Goal: Book appointment/travel/reservation

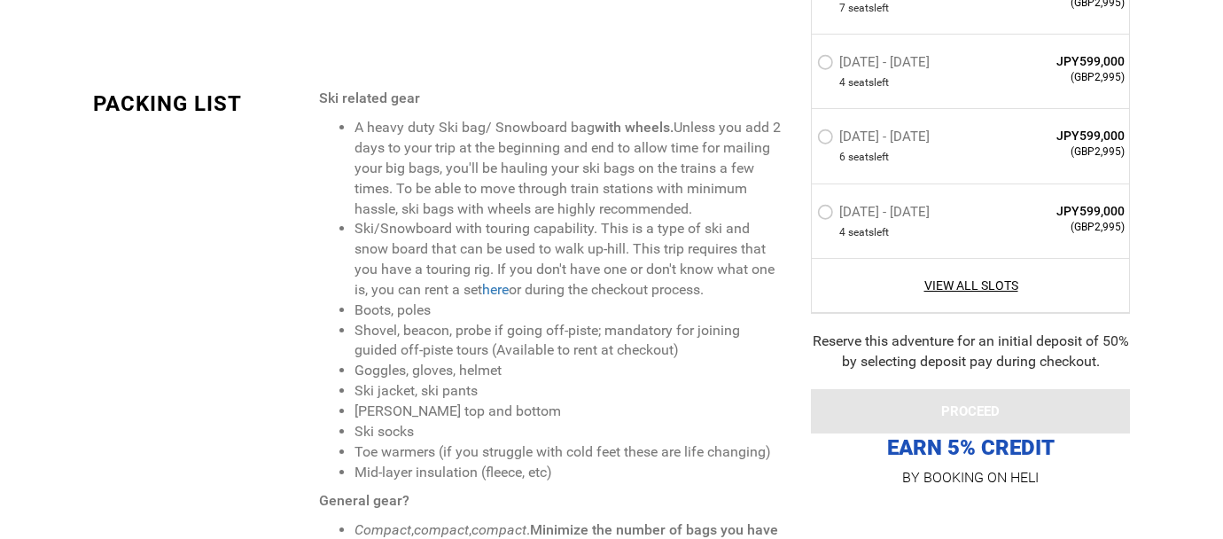
scroll to position [3196, 0]
click at [713, 218] on li "Ski/Snowboard with touring capability. This is a type of ski and snow board tha…" at bounding box center [569, 258] width 430 height 81
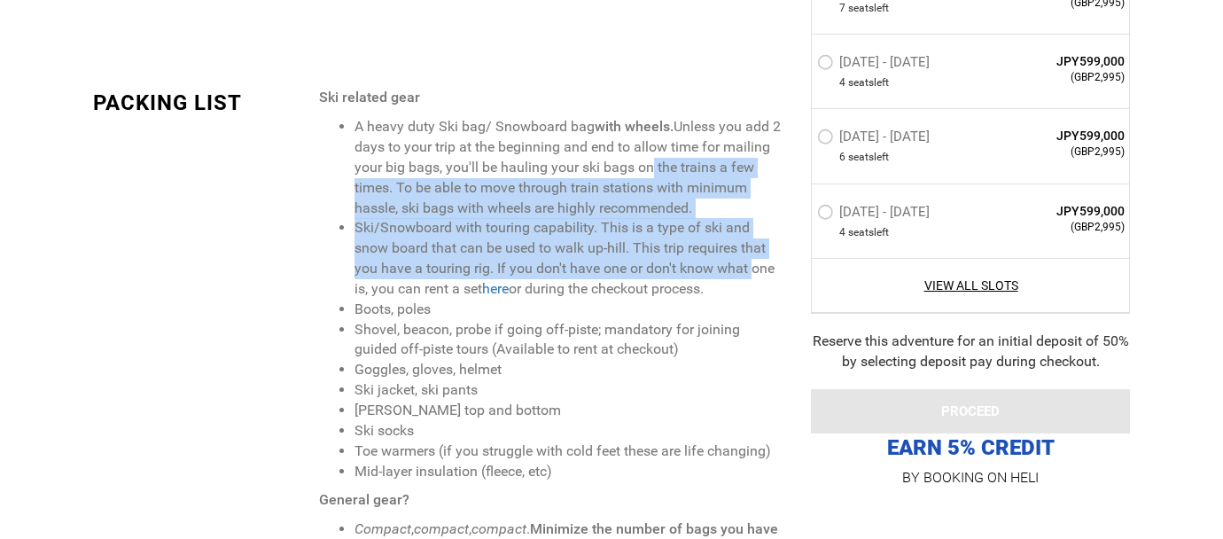
drag, startPoint x: 723, startPoint y: 255, endPoint x: 646, endPoint y: 152, distance: 128.5
click at [646, 152] on ul "A heavy duty Ski bag/ Snowboard bag with wheels. Unless you add 2 days to your …" at bounding box center [551, 299] width 465 height 364
click at [646, 152] on li "A heavy duty Ski bag/ Snowboard bag with wheels. Unless you add 2 days to your …" at bounding box center [569, 167] width 430 height 101
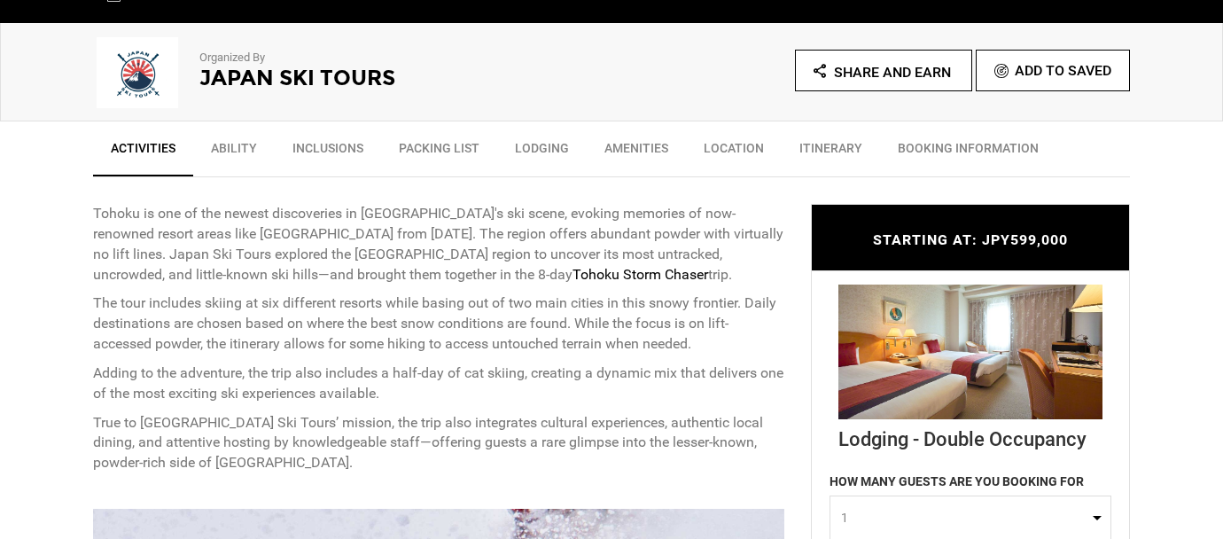
scroll to position [576, 0]
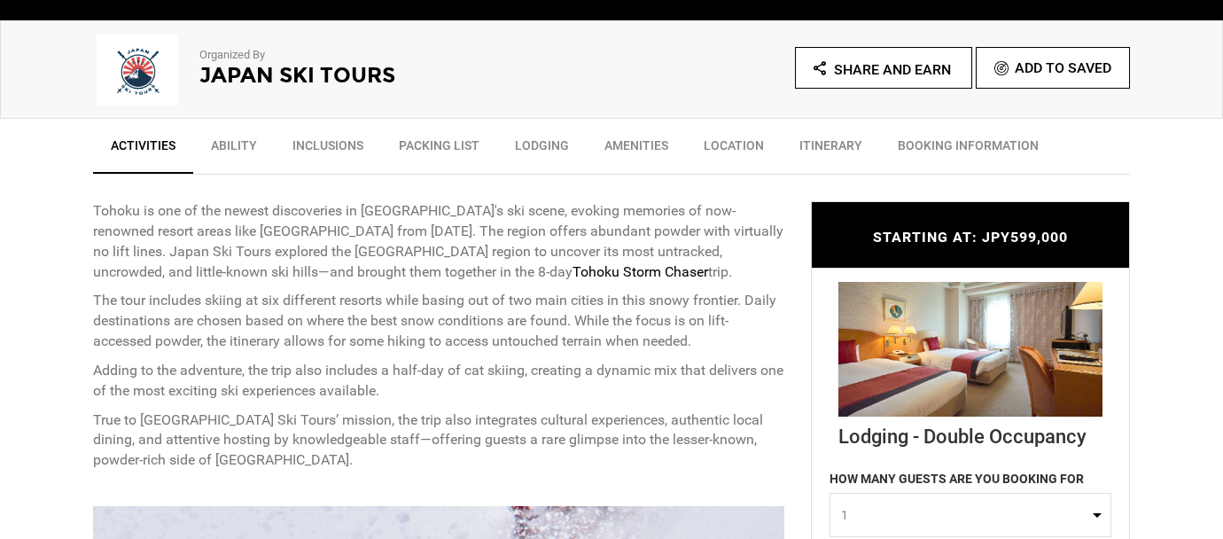
click at [249, 147] on link "Ability" at bounding box center [234, 150] width 82 height 44
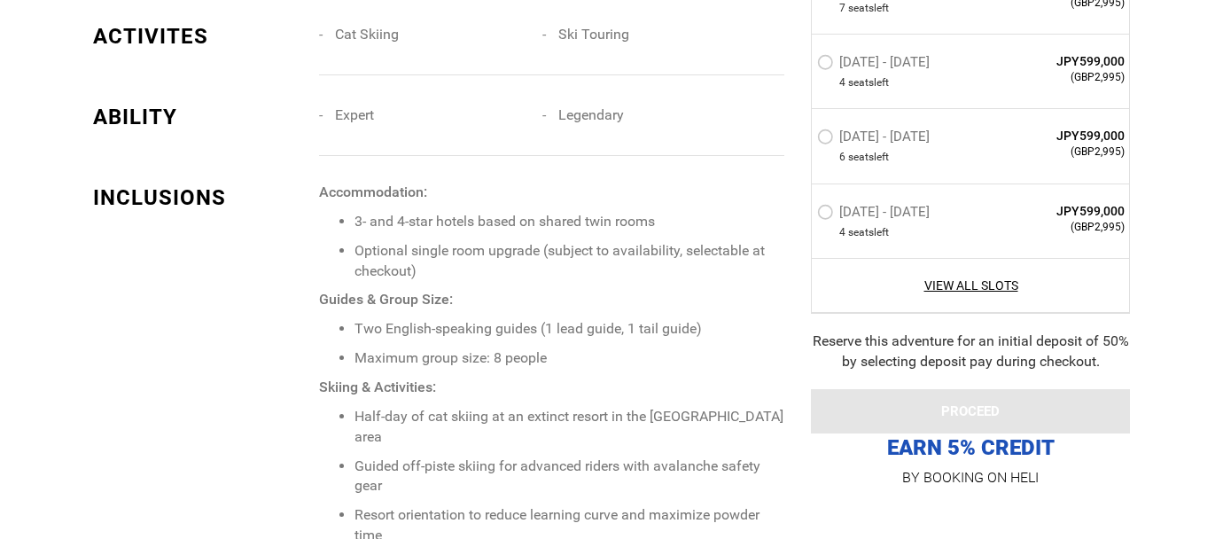
scroll to position [1415, 0]
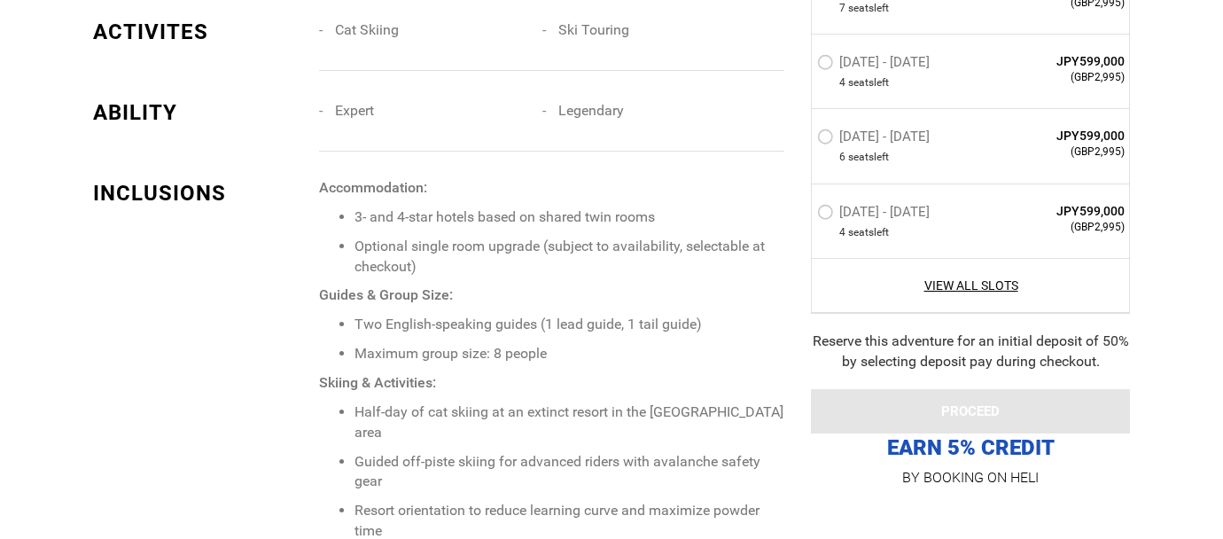
click at [344, 108] on span "Expert" at bounding box center [354, 110] width 39 height 17
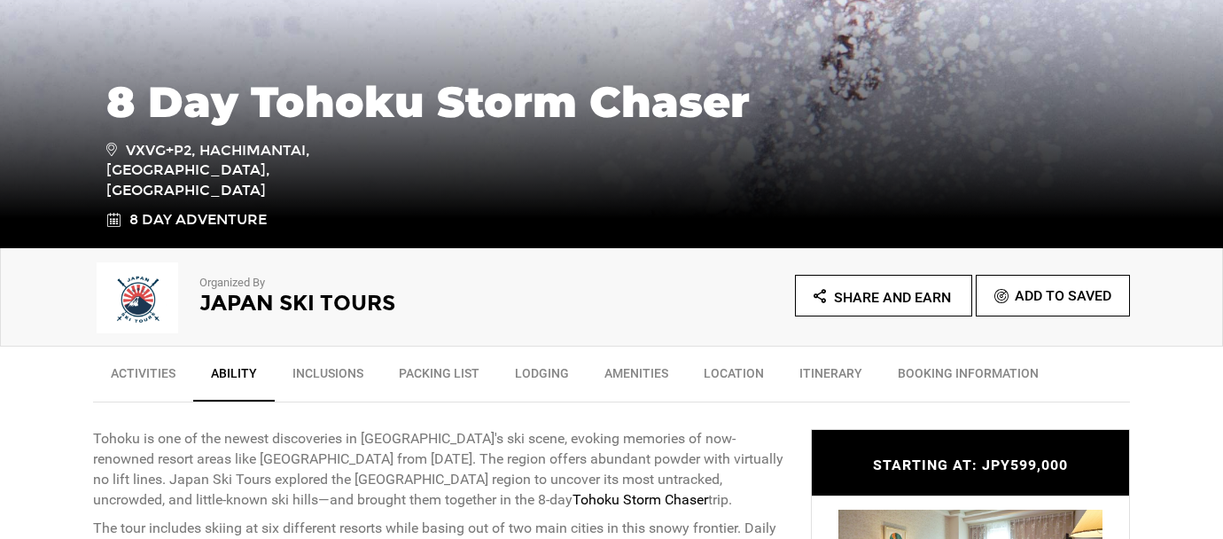
scroll to position [575, 0]
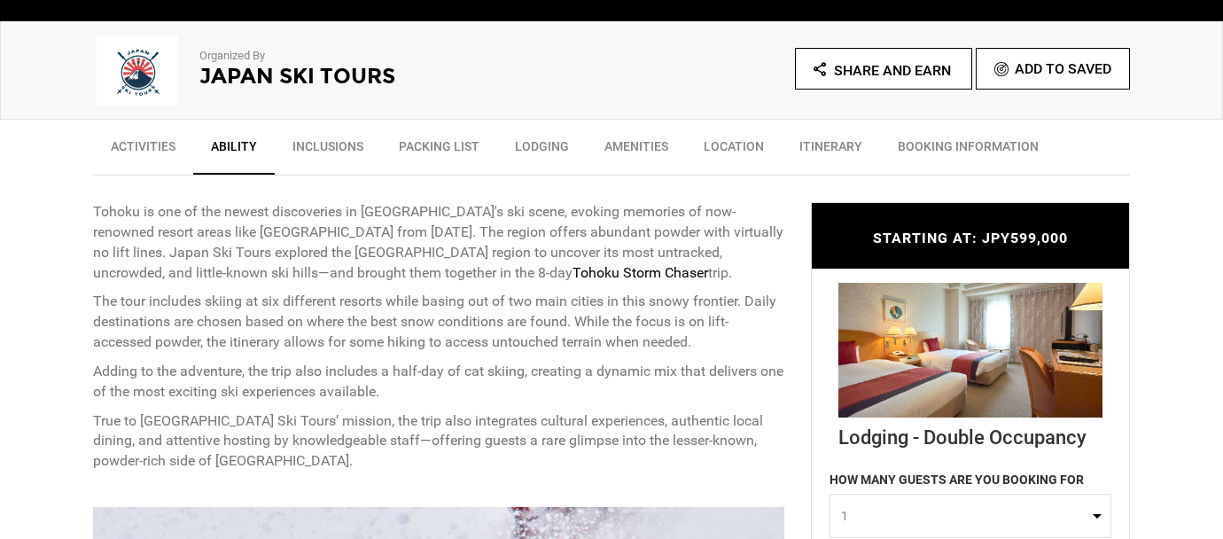
click at [343, 139] on link "Inclusions" at bounding box center [328, 151] width 106 height 44
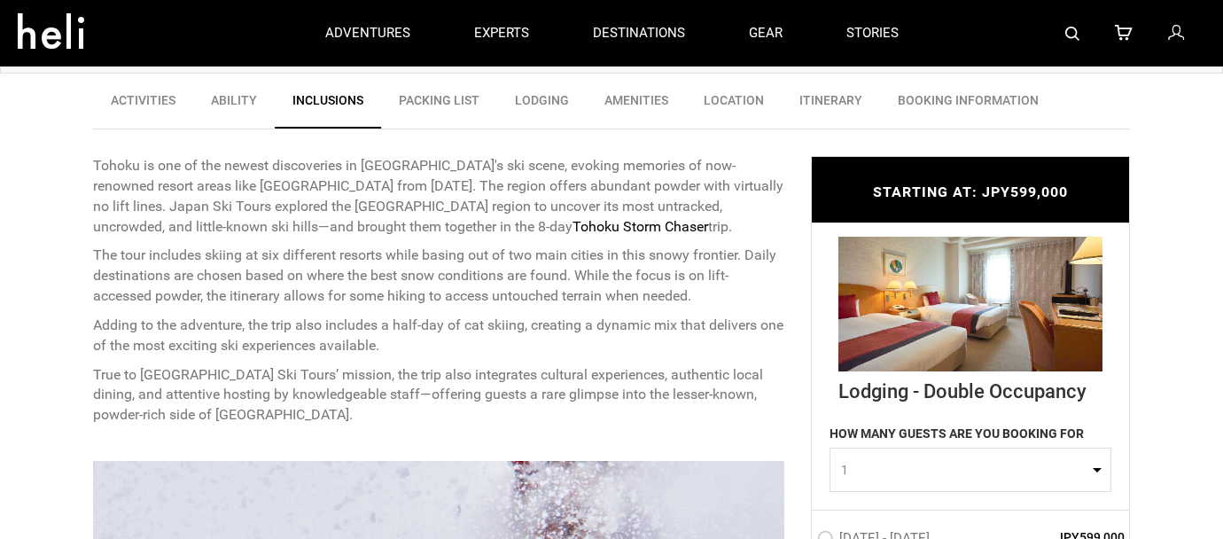
scroll to position [608, 0]
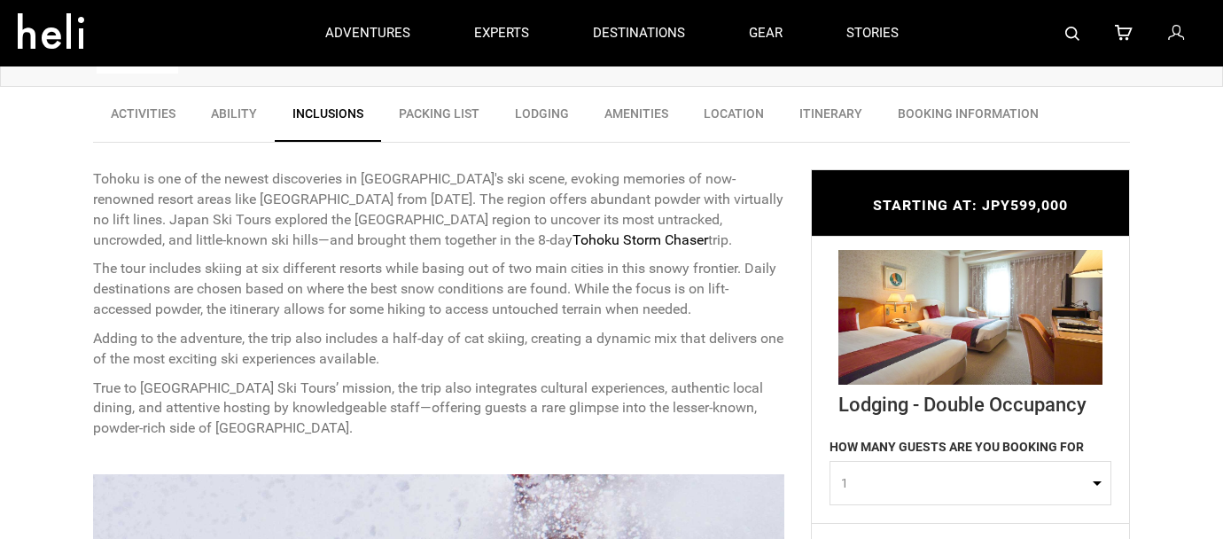
click at [913, 114] on link "BOOKING INFORMATION" at bounding box center [968, 118] width 176 height 44
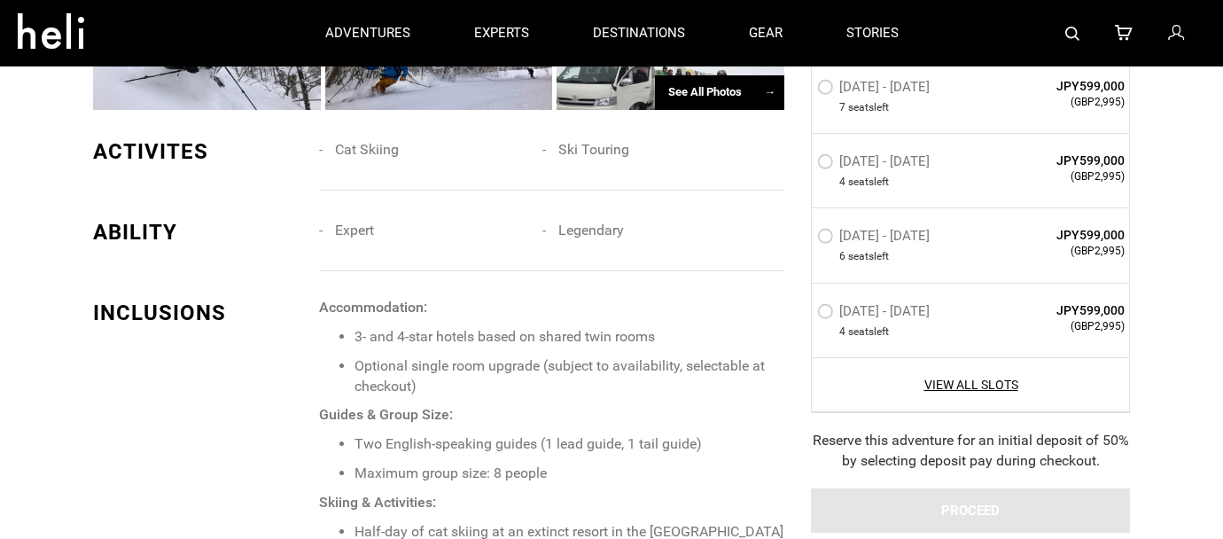
scroll to position [1095, 0]
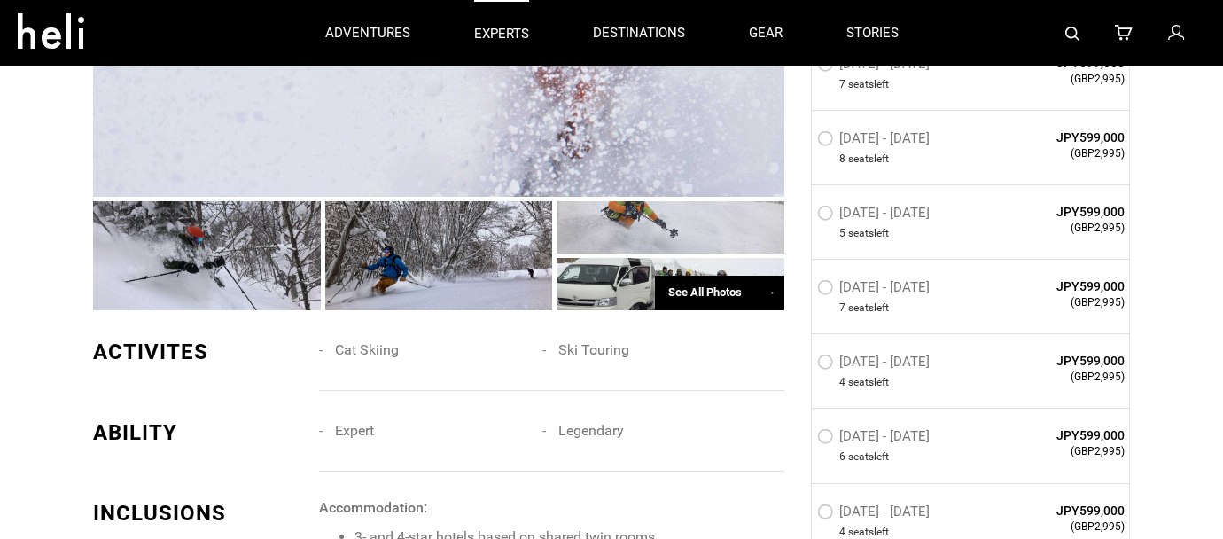
click at [492, 40] on p "experts" at bounding box center [501, 34] width 55 height 19
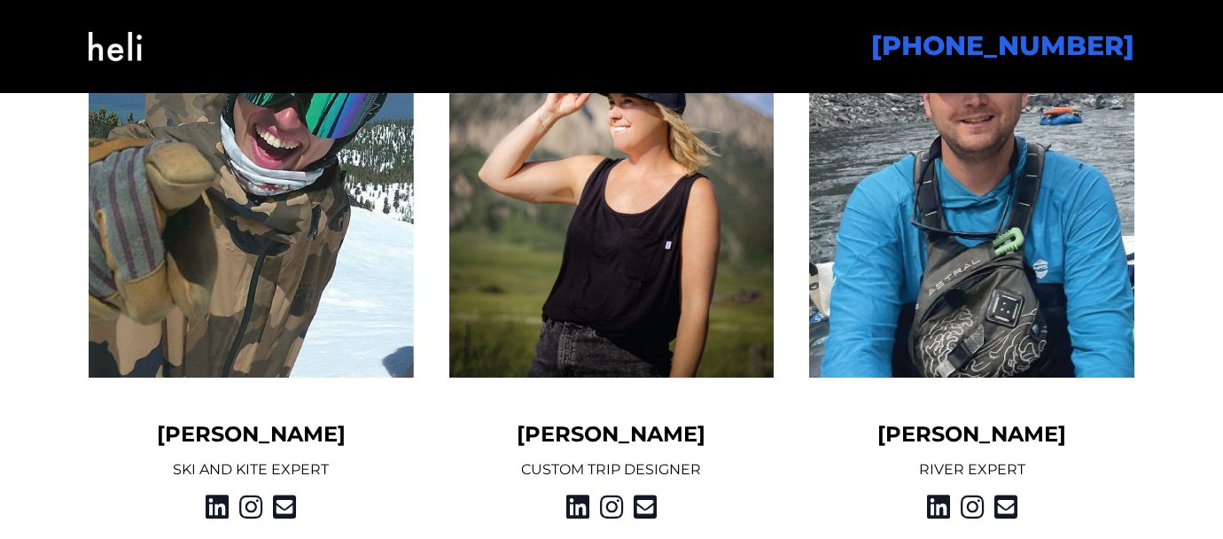
scroll to position [2556, 0]
